Goal: Information Seeking & Learning: Find specific fact

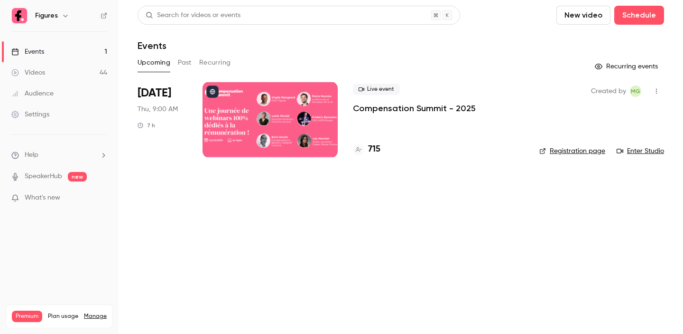
click at [563, 153] on link "Registration page" at bounding box center [572, 150] width 66 height 9
click at [409, 110] on p "Compensation Summit - 2025" at bounding box center [414, 107] width 123 height 11
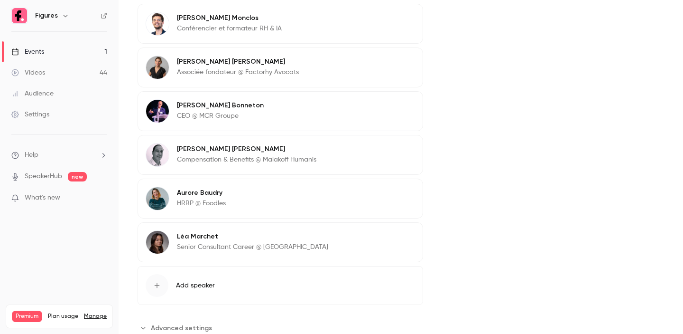
scroll to position [457, 0]
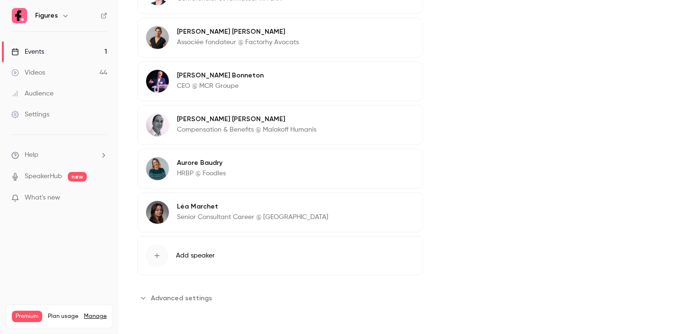
click at [154, 297] on span "Advanced settings" at bounding box center [181, 298] width 61 height 10
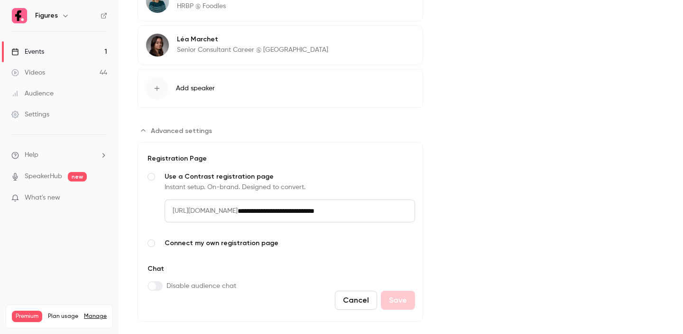
scroll to position [0, 0]
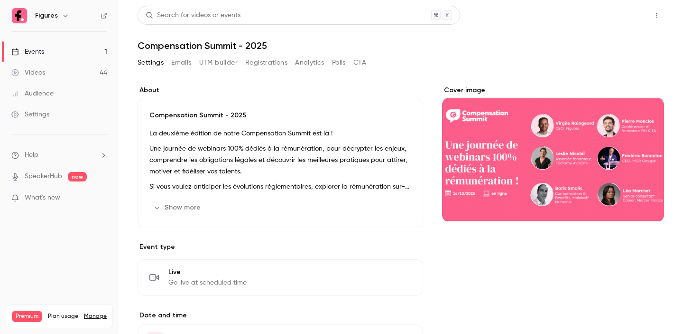
click at [626, 7] on button "Share" at bounding box center [622, 15] width 37 height 19
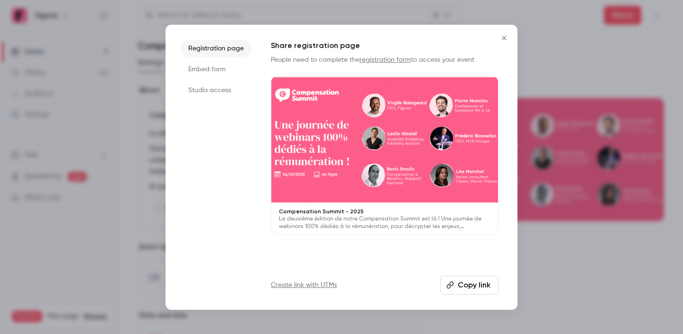
click at [363, 62] on link "registration form" at bounding box center [385, 59] width 51 height 7
click at [461, 296] on div "Registration page Embed form Studio access Share registration page People need …" at bounding box center [342, 167] width 352 height 285
click at [465, 281] on button "Copy link" at bounding box center [469, 284] width 58 height 19
click at [503, 38] on icon "Close" at bounding box center [504, 38] width 4 height 4
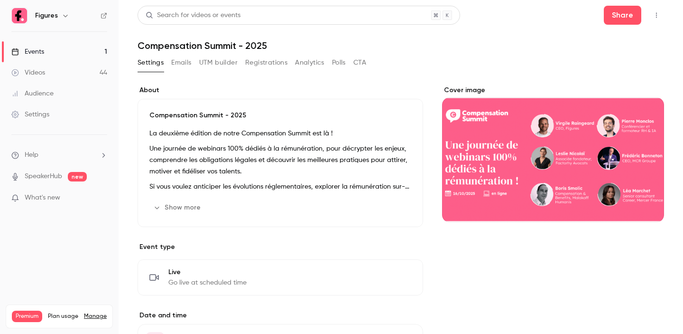
click at [42, 54] on div "Events" at bounding box center [27, 51] width 33 height 9
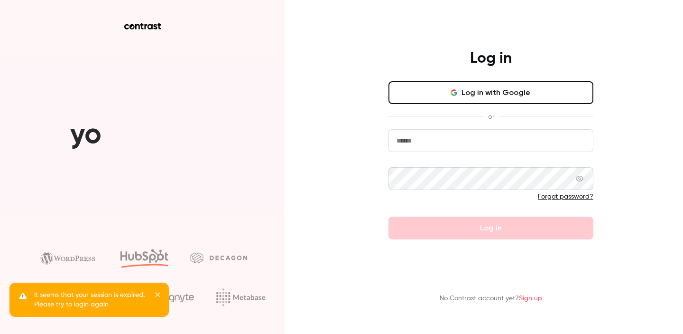
click at [468, 96] on button "Log in with Google" at bounding box center [491, 92] width 205 height 23
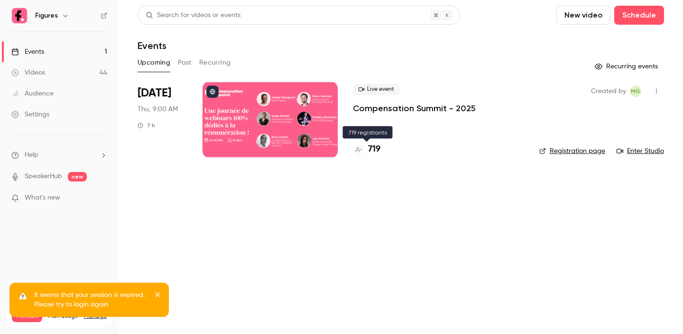
click at [375, 149] on h4 "719" at bounding box center [374, 149] width 12 height 13
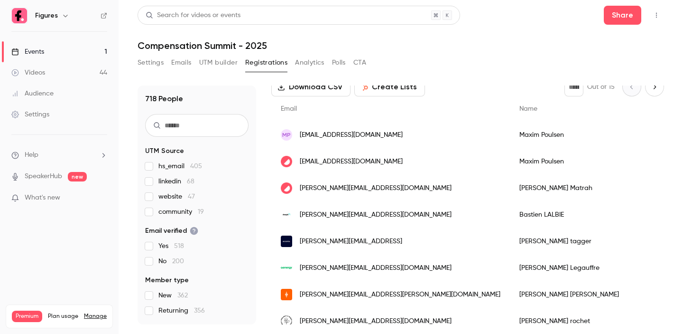
scroll to position [43, 0]
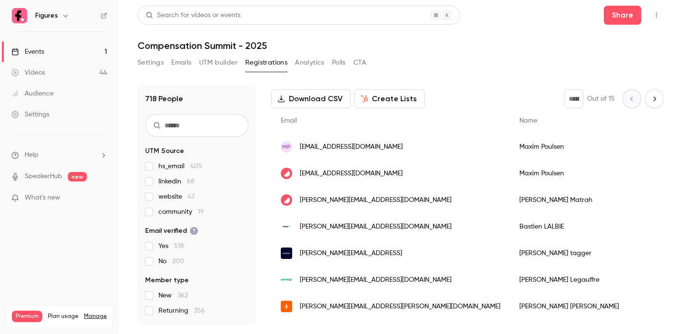
click at [188, 59] on button "Emails" at bounding box center [181, 62] width 20 height 15
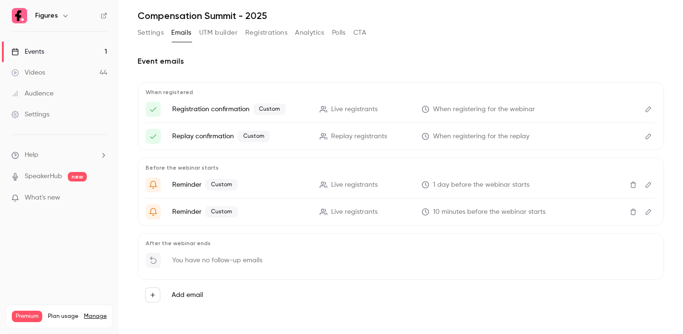
scroll to position [31, 0]
click at [30, 51] on div "Events" at bounding box center [27, 51] width 33 height 9
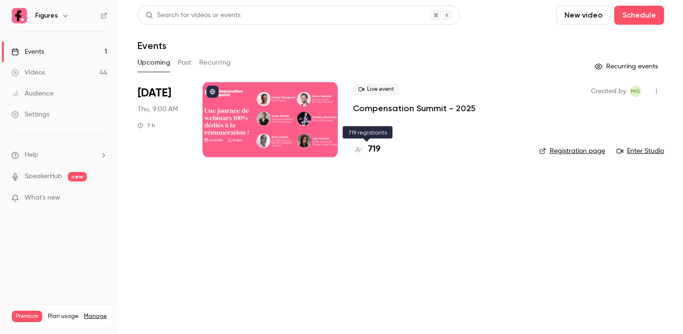
click at [374, 147] on h4 "719" at bounding box center [374, 149] width 12 height 13
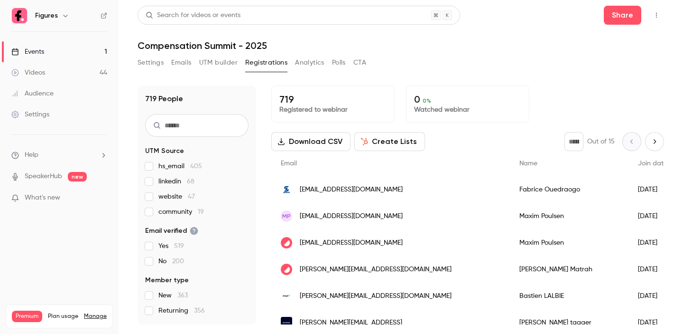
click at [37, 55] on div "Events" at bounding box center [27, 51] width 33 height 9
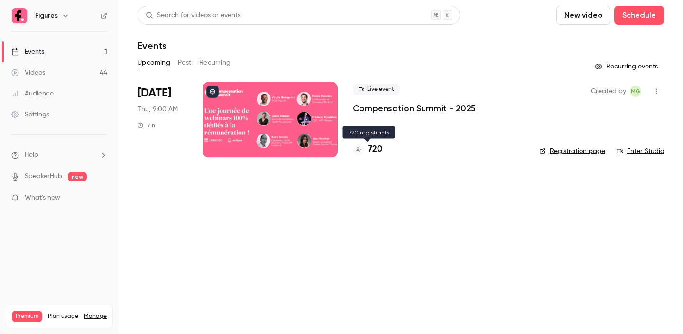
click at [367, 148] on div "720" at bounding box center [367, 149] width 29 height 13
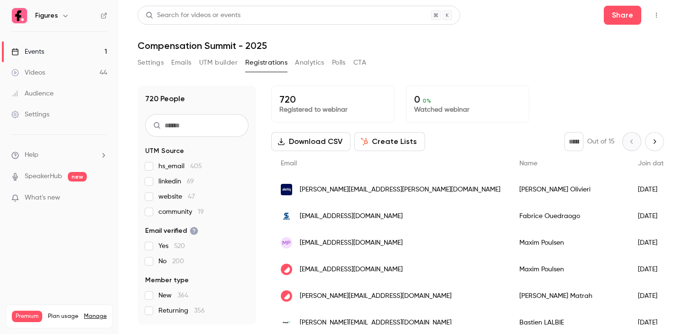
click at [151, 62] on button "Settings" at bounding box center [151, 62] width 26 height 15
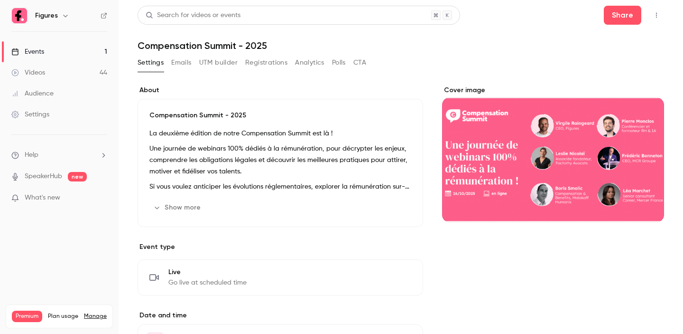
click at [184, 206] on button "Show more" at bounding box center [177, 207] width 57 height 15
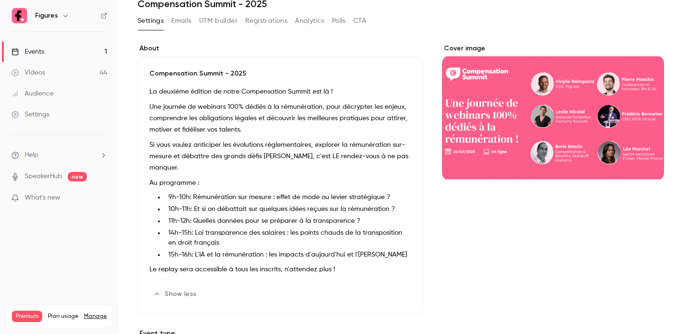
scroll to position [45, 0]
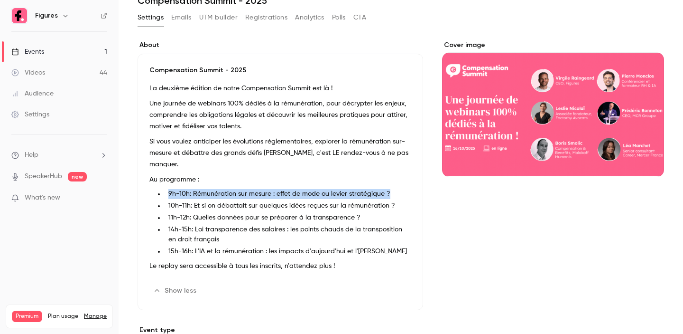
drag, startPoint x: 168, startPoint y: 193, endPoint x: 395, endPoint y: 194, distance: 226.3
click at [395, 194] on li "9h-10h: Rémunération sur mesure : effet de mode ou levier stratégique ?" at bounding box center [288, 194] width 247 height 10
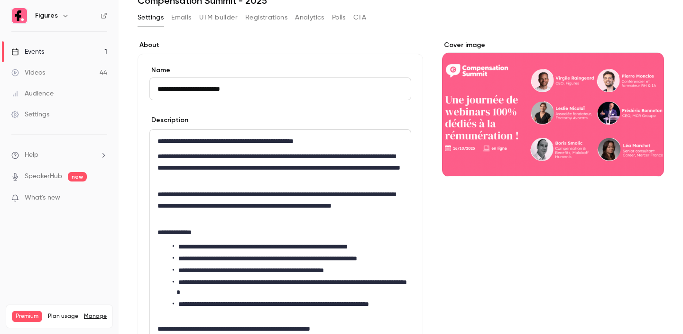
click at [387, 242] on li "**********" at bounding box center [288, 247] width 231 height 10
click at [398, 246] on li "**********" at bounding box center [288, 247] width 231 height 10
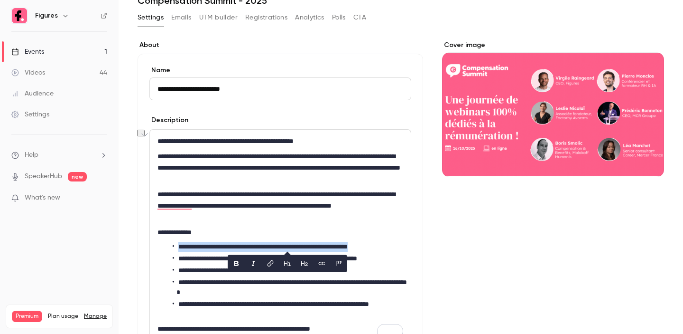
click at [339, 288] on li "**********" at bounding box center [288, 287] width 231 height 20
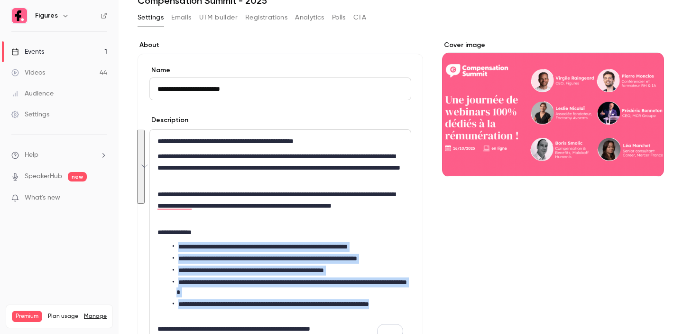
drag, startPoint x: 213, startPoint y: 311, endPoint x: 177, endPoint y: 240, distance: 79.6
click at [177, 240] on div "**********" at bounding box center [280, 237] width 261 height 214
copy ul "**********"
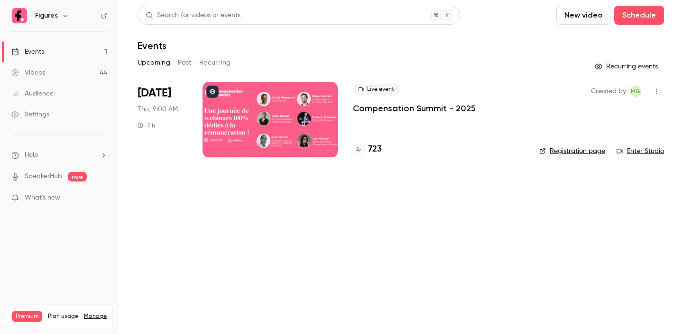
click at [53, 177] on link "SpeakerHub" at bounding box center [43, 176] width 37 height 10
